Goal: Find specific page/section: Locate a particular part of the current website

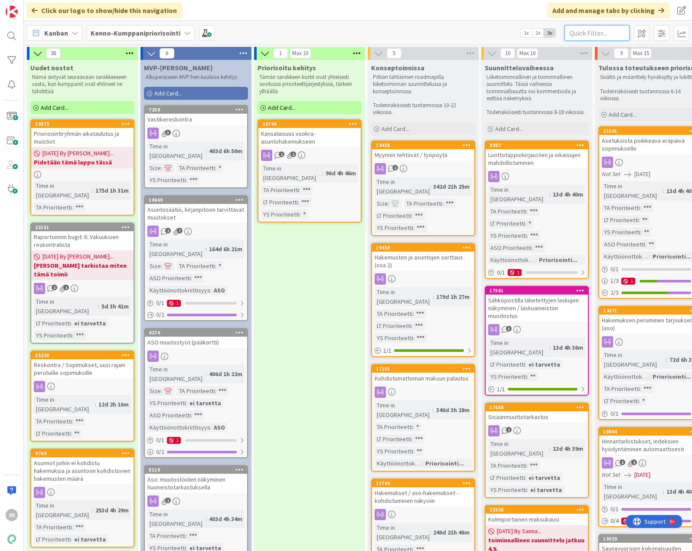
click at [598, 28] on input "text" at bounding box center [597, 33] width 65 height 16
paste input "• 19354"
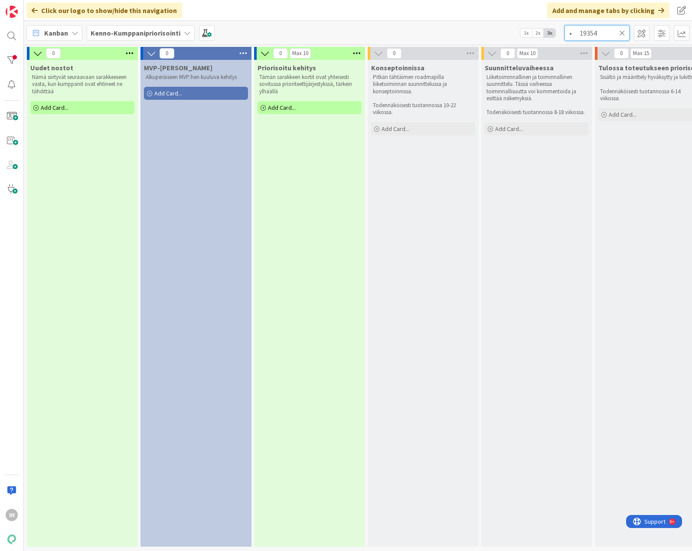
drag, startPoint x: 579, startPoint y: 35, endPoint x: 551, endPoint y: 34, distance: 28.2
click at [551, 34] on div "Kanban Kenno-Kumppanipriorisointi 1x 2x 3x • 19354" at bounding box center [358, 33] width 668 height 24
type input "19354"
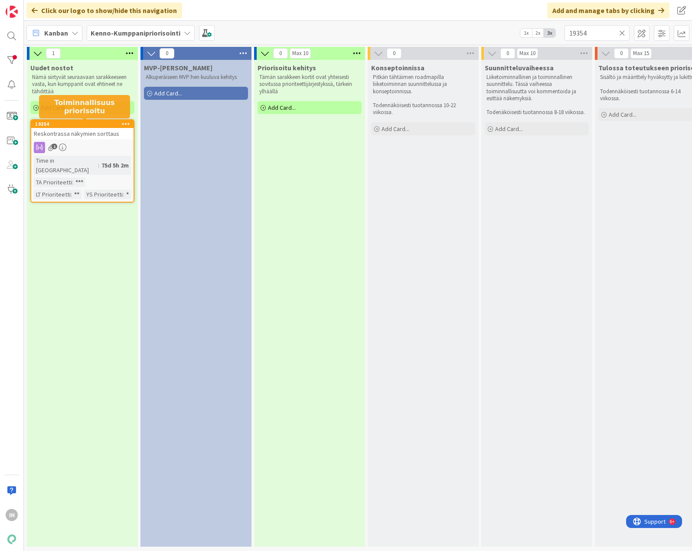
click at [81, 135] on span "Reskontrassa näkymien sorttaus" at bounding box center [76, 134] width 85 height 8
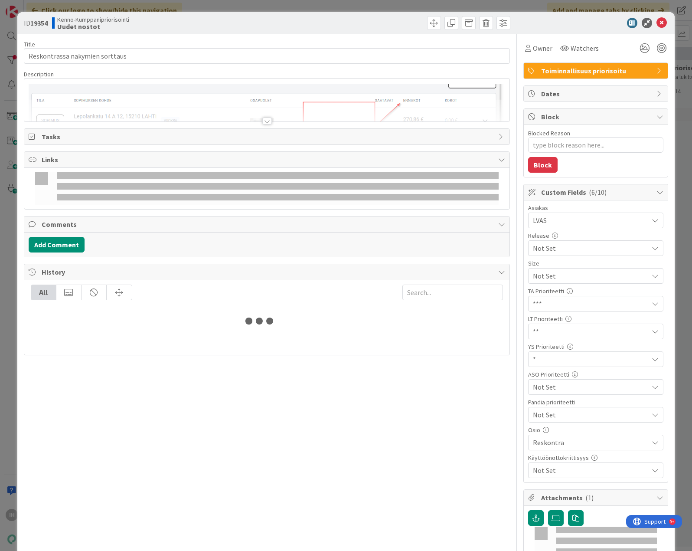
type textarea "x"
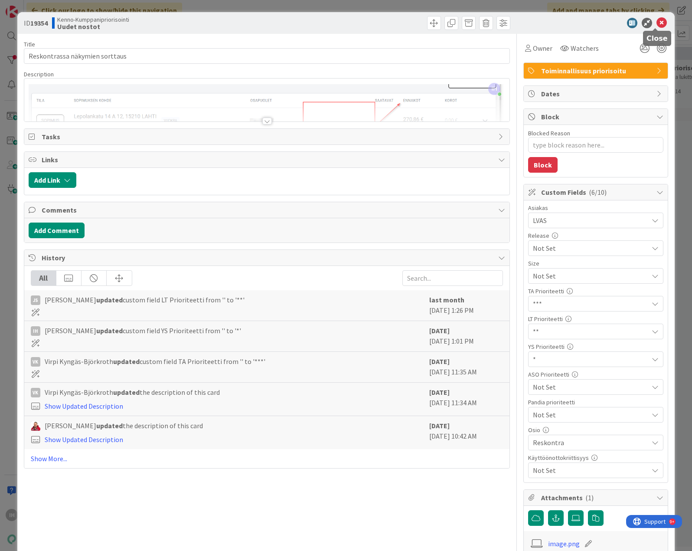
click at [658, 24] on icon at bounding box center [661, 23] width 10 height 10
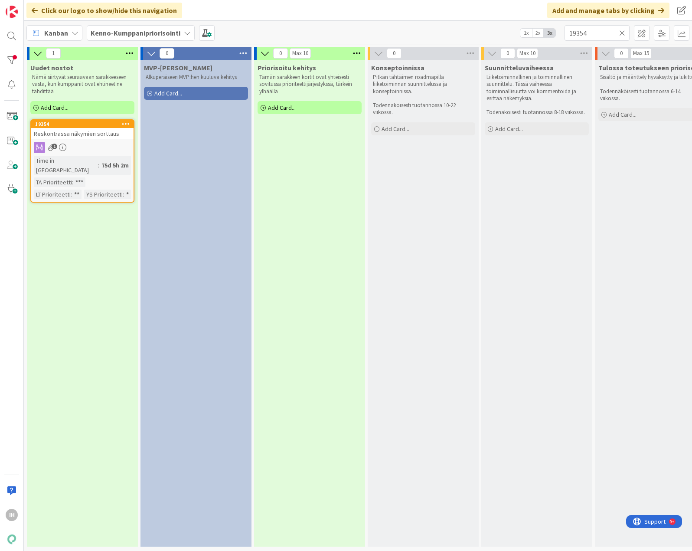
click at [219, 166] on div "MVP-Kehitys Alkuperäiseen MVP:hen kuuluva kehitys Add Card..." at bounding box center [195, 303] width 111 height 486
click at [624, 29] on icon at bounding box center [622, 33] width 6 height 8
click at [596, 36] on input "text" at bounding box center [597, 33] width 65 height 16
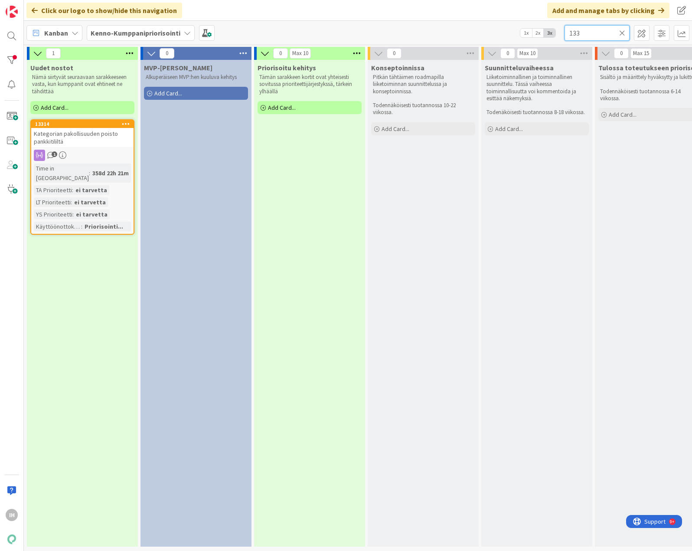
type input "133"
click at [91, 134] on span "Kategorian pakollisuuden poisto pankkitililtä" at bounding box center [76, 138] width 84 height 16
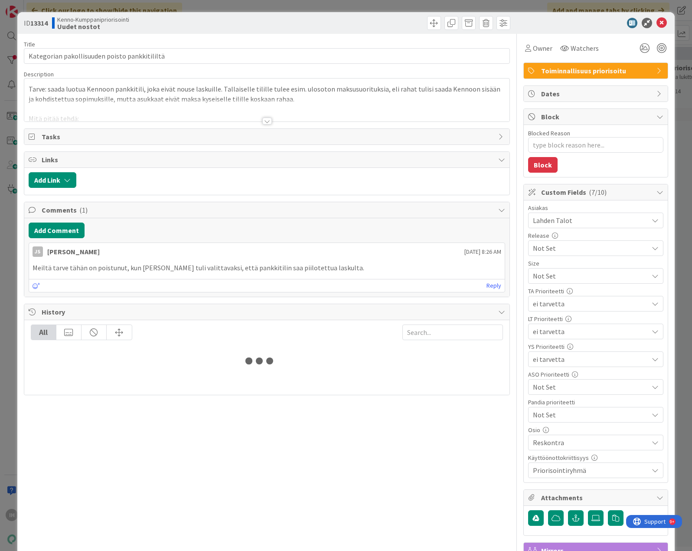
type textarea "x"
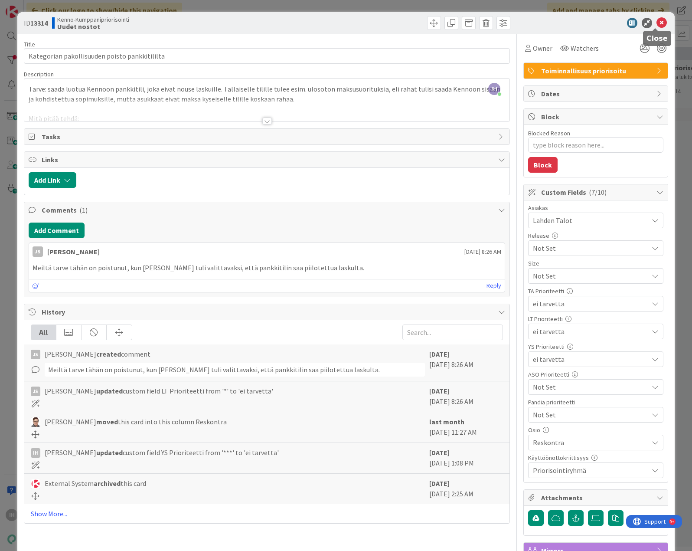
click at [656, 23] on icon at bounding box center [661, 23] width 10 height 10
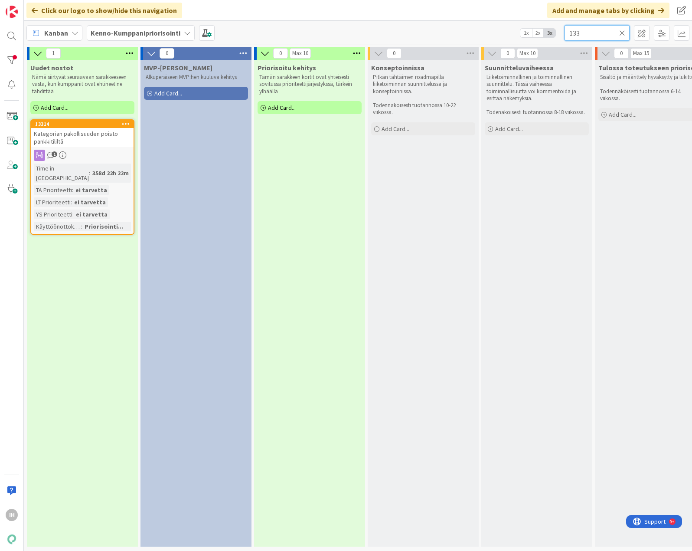
drag, startPoint x: 595, startPoint y: 36, endPoint x: 558, endPoint y: 34, distance: 36.9
click at [558, 34] on div "Kanban Kenno-Kumppanipriorisointi 1x 2x 3x 133" at bounding box center [358, 33] width 668 height 24
type input "14214"
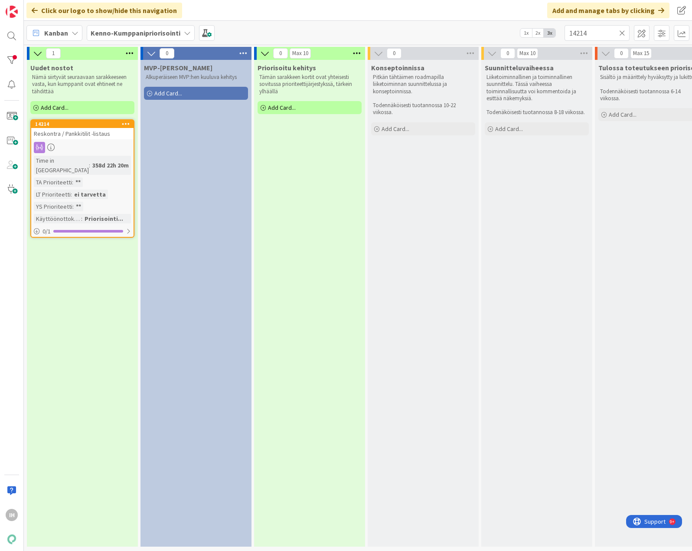
click at [101, 136] on span "Reskontra / Pankkitilit -listaus" at bounding box center [72, 134] width 76 height 8
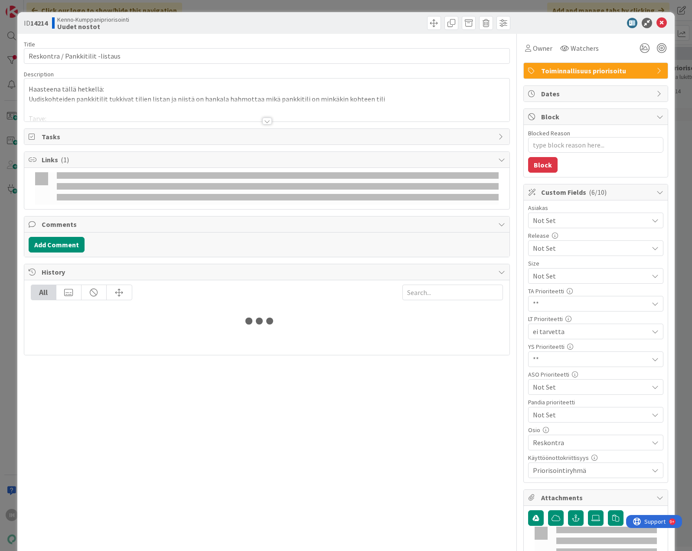
type textarea "x"
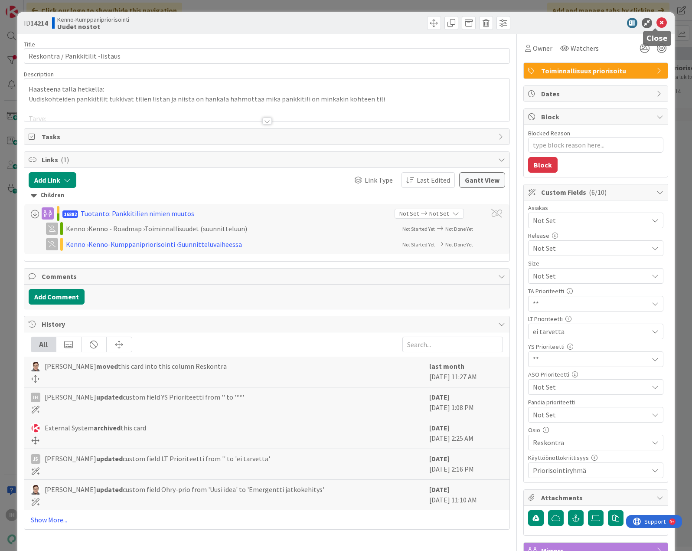
click at [657, 20] on icon at bounding box center [661, 23] width 10 height 10
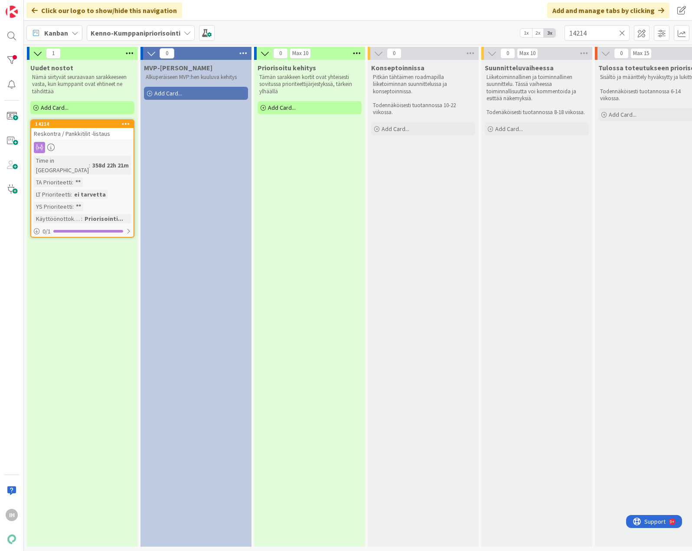
click at [622, 33] on icon at bounding box center [622, 33] width 6 height 8
click at [594, 36] on input "text" at bounding box center [597, 33] width 65 height 16
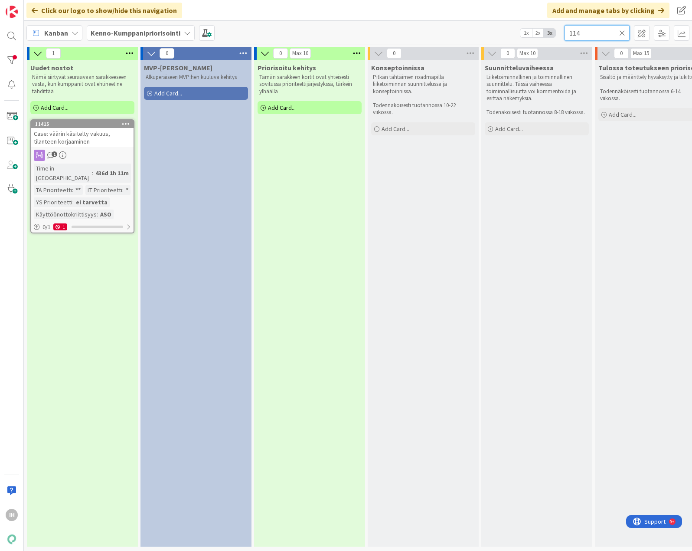
click at [584, 33] on input "114" at bounding box center [597, 33] width 65 height 16
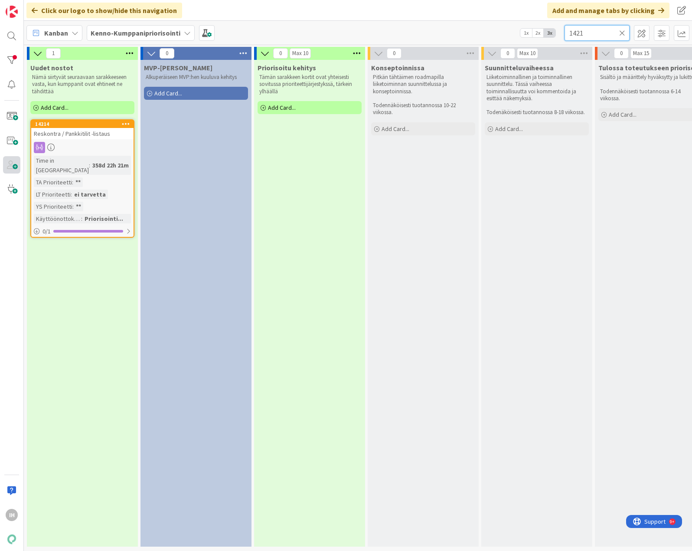
type input "1421"
click at [620, 36] on icon at bounding box center [622, 33] width 6 height 8
